Goal: Find specific page/section: Find specific page/section

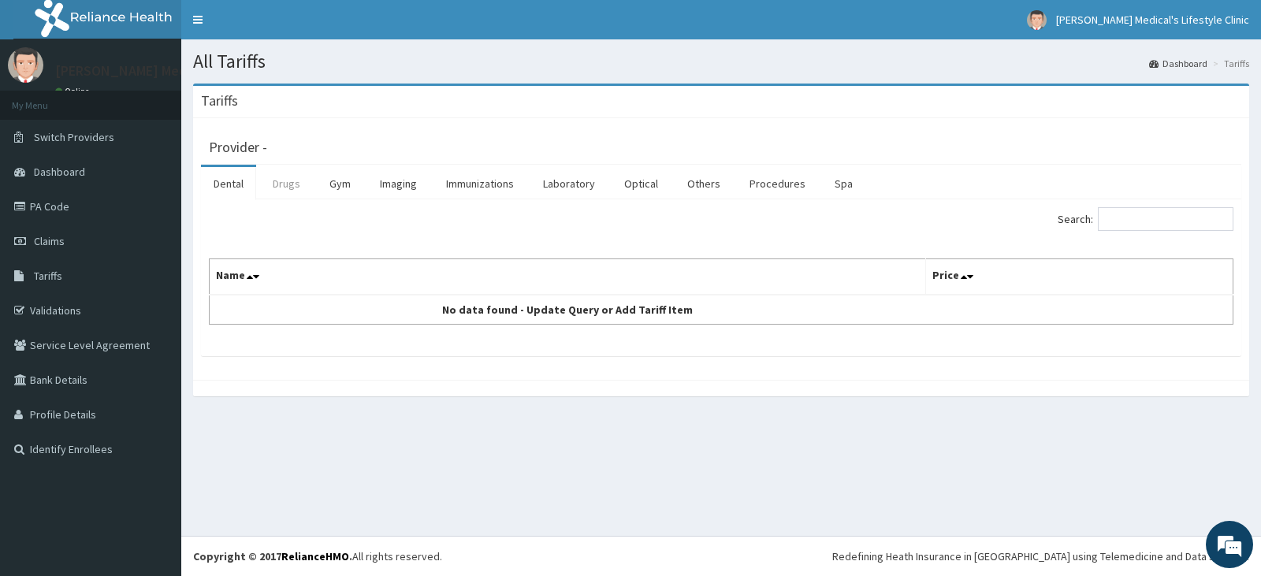
click at [281, 180] on link "Drugs" at bounding box center [286, 183] width 53 height 33
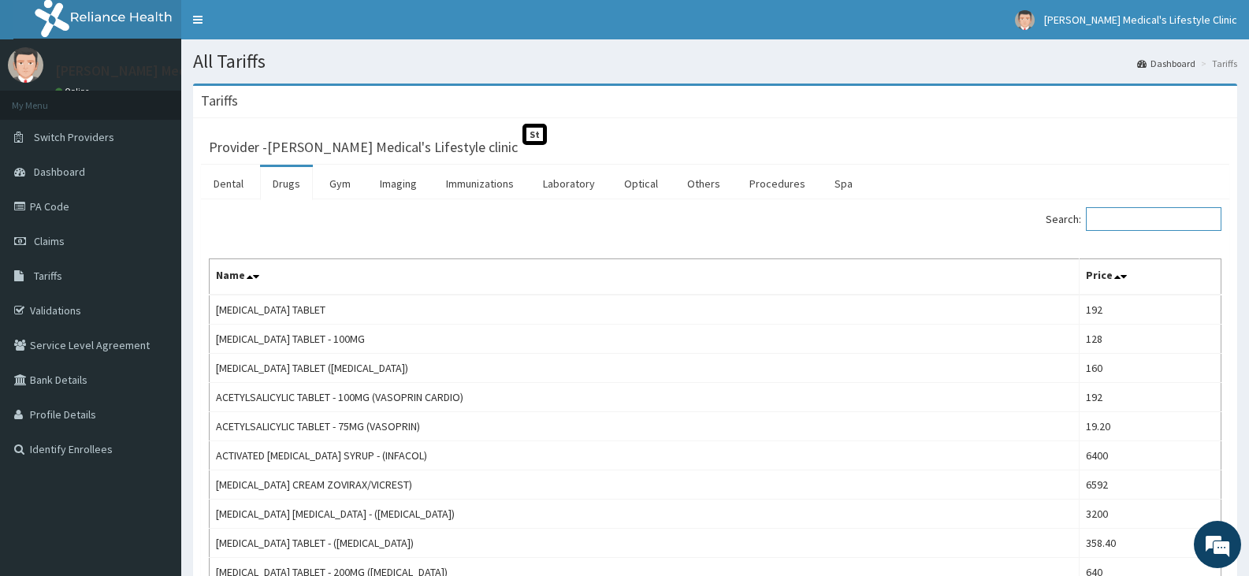
click at [1150, 214] on input "Search:" at bounding box center [1154, 219] width 136 height 24
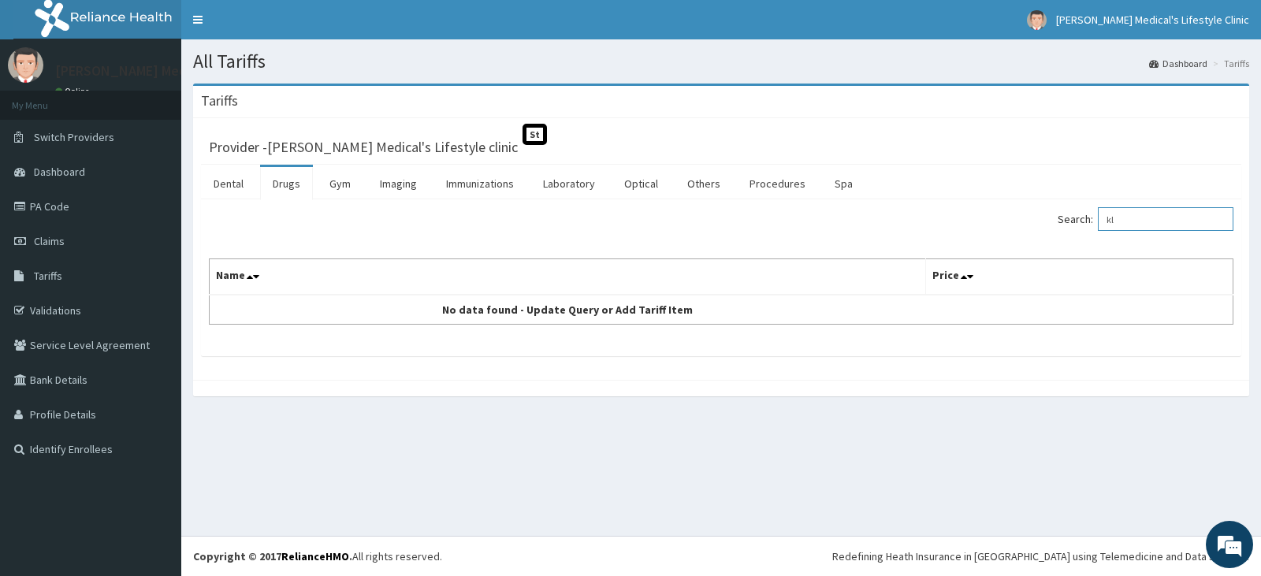
type input "k"
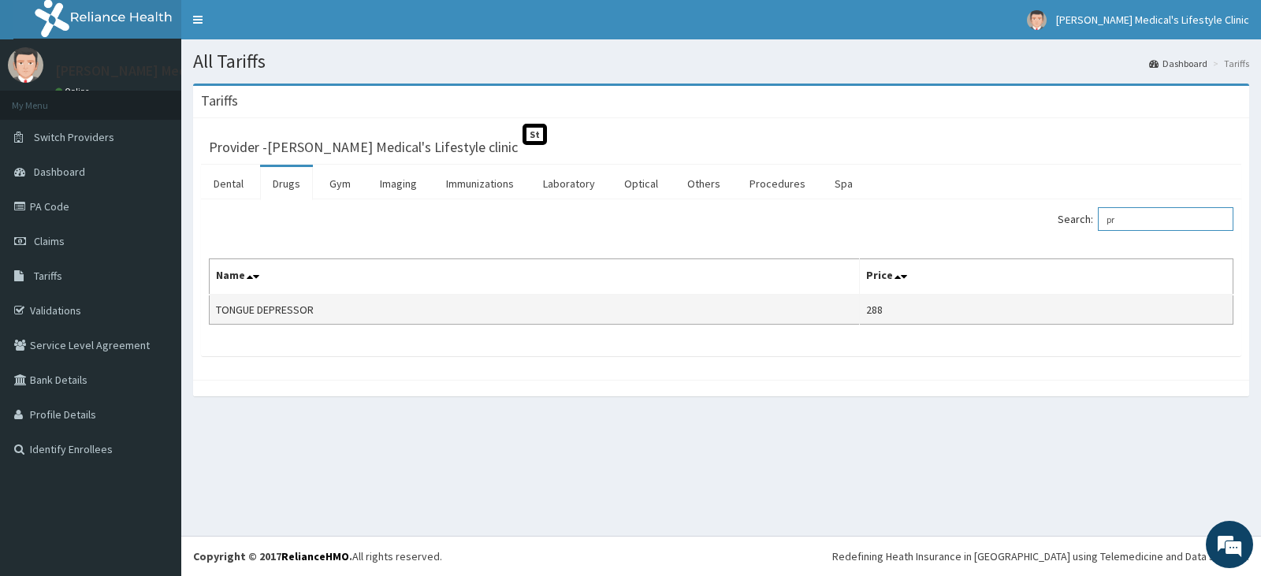
type input "p"
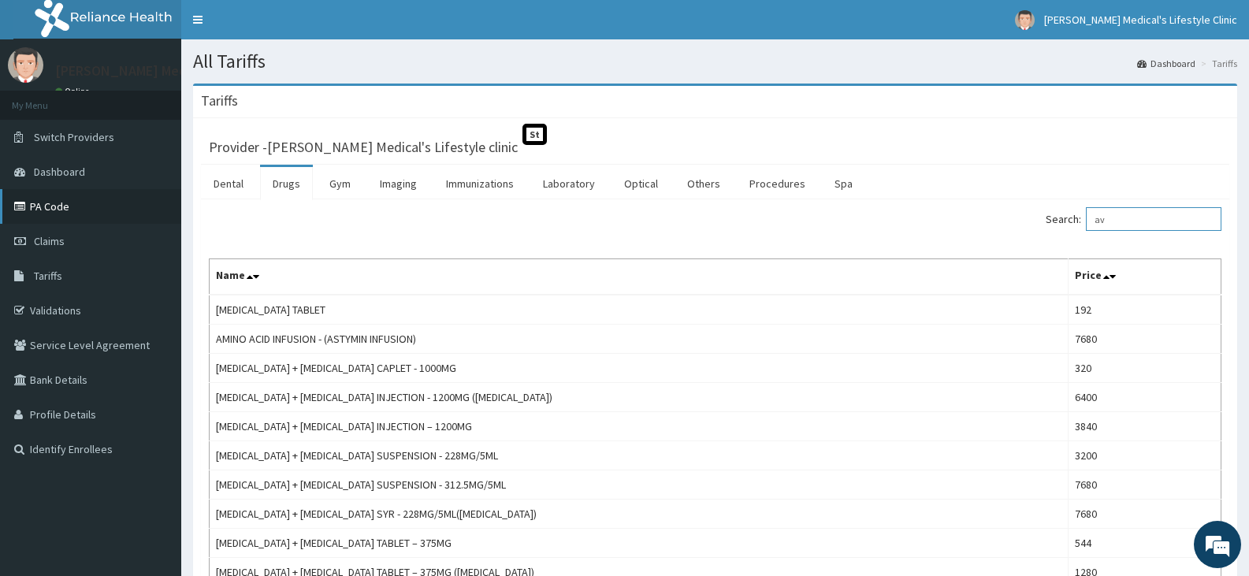
type input "av"
click at [51, 205] on link "PA Code" at bounding box center [90, 206] width 181 height 35
